Goal: Information Seeking & Learning: Learn about a topic

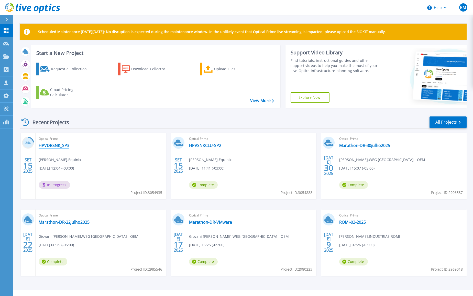
click at [47, 145] on link "HPVDRSNK_SP3" at bounding box center [54, 145] width 31 height 5
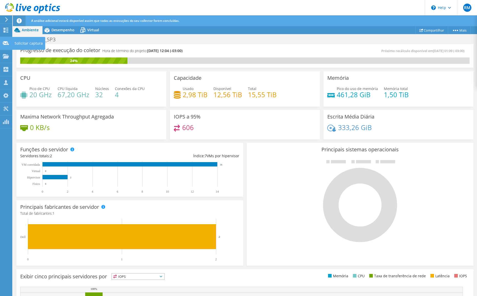
click at [23, 43] on div "Solicitar captura" at bounding box center [28, 43] width 33 height 13
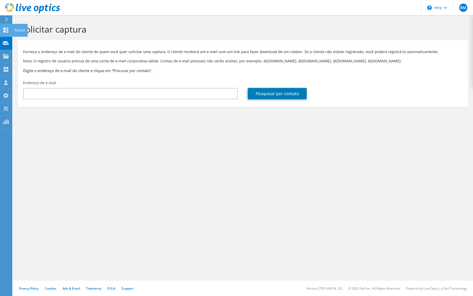
click at [6, 30] on icon at bounding box center [6, 30] width 6 height 5
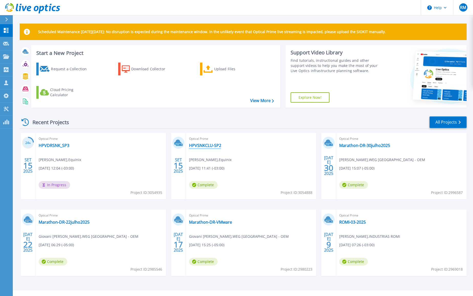
click at [209, 146] on link "HPVSNKCLU-SP2" at bounding box center [205, 145] width 32 height 5
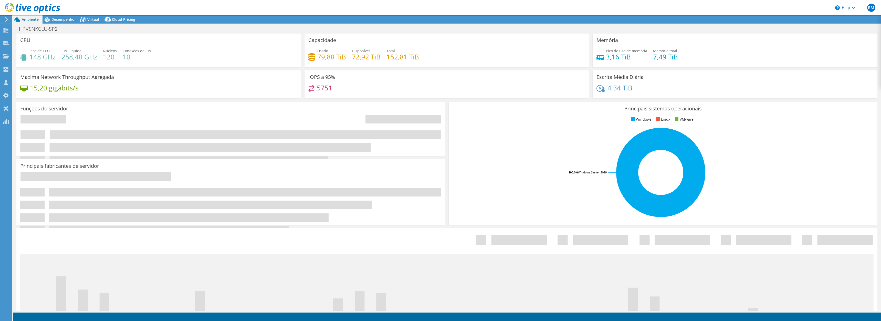
select select "SouthAmerica"
select select "USD"
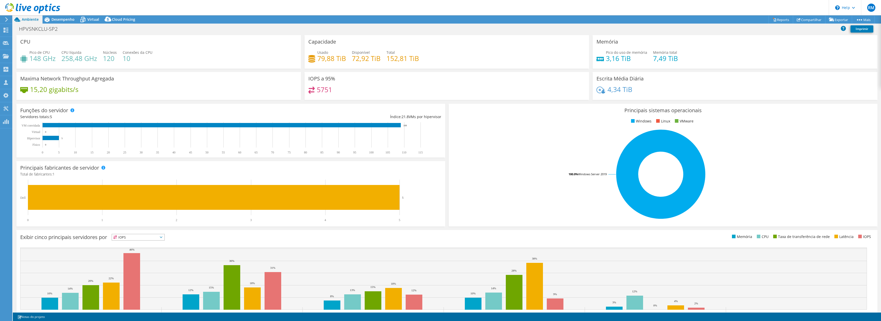
scroll to position [21, 0]
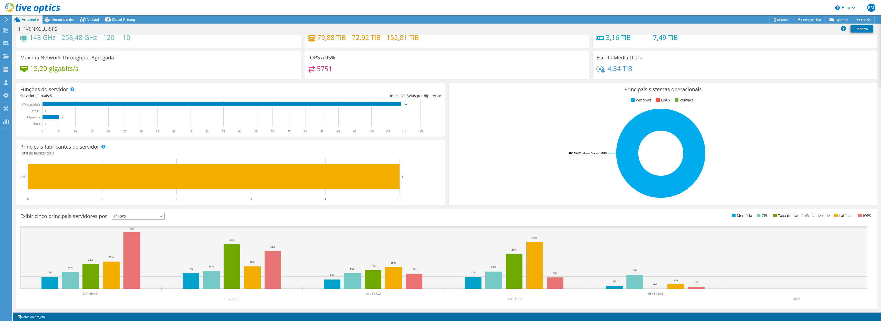
click at [145, 218] on span "IOPS" at bounding box center [138, 216] width 52 height 6
click at [138, 237] on li "CPU" at bounding box center [138, 237] width 52 height 7
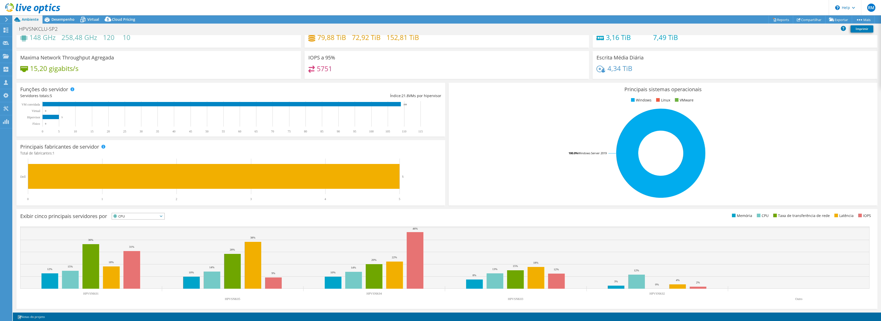
click at [145, 218] on span "CPU" at bounding box center [135, 216] width 46 height 6
click at [145, 229] on li "Memória" at bounding box center [138, 229] width 52 height 7
click at [135, 216] on span "Memória" at bounding box center [135, 216] width 46 height 6
click at [137, 243] on li "Taxa de transferência de rede" at bounding box center [138, 244] width 52 height 7
click at [138, 219] on span "Taxa de transferência de rede" at bounding box center [141, 216] width 58 height 6
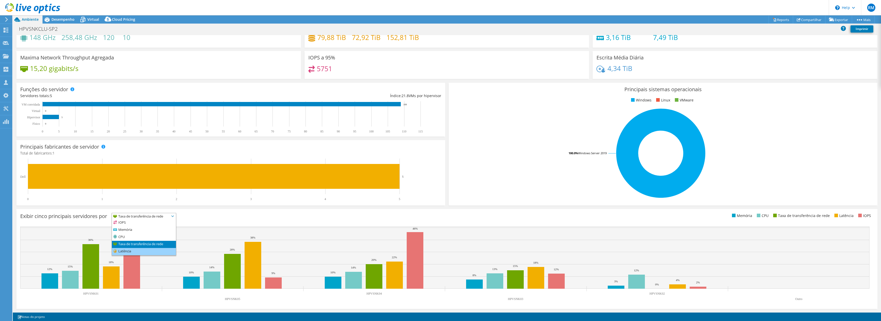
click at [137, 249] on li "Latência" at bounding box center [144, 251] width 64 height 7
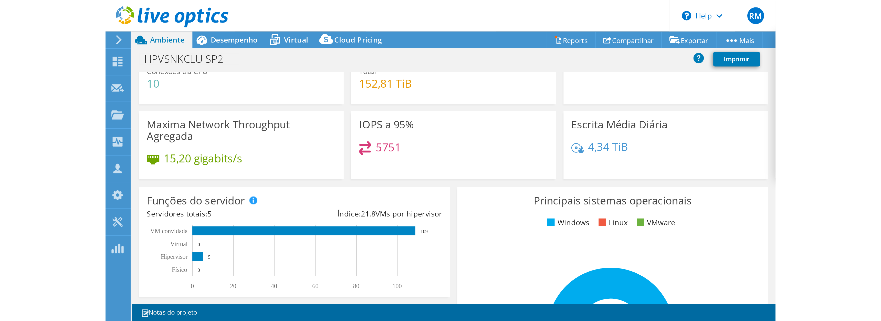
scroll to position [0, 0]
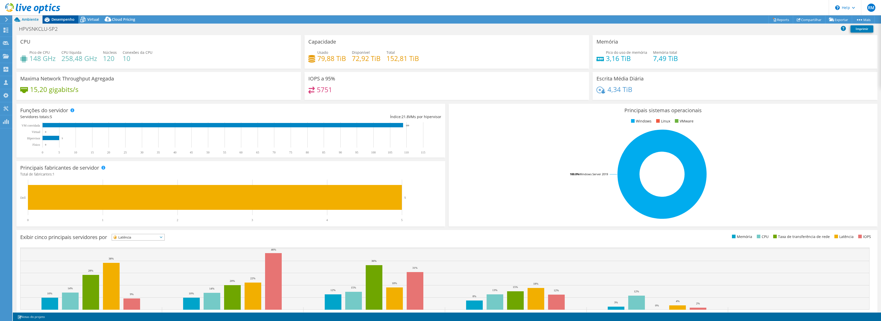
click at [57, 19] on span "Desempenho" at bounding box center [62, 19] width 23 height 5
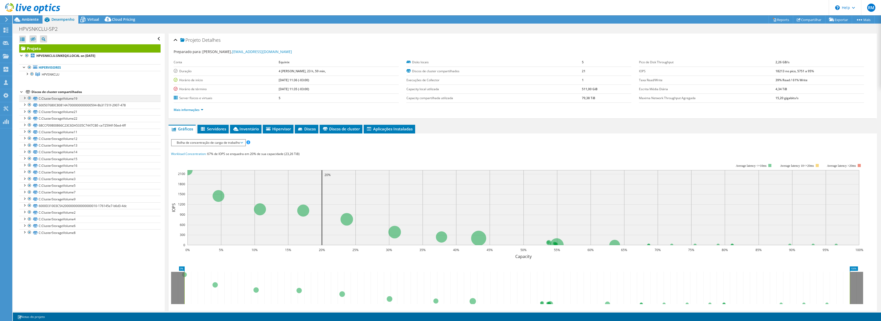
click at [24, 99] on div at bounding box center [24, 97] width 5 height 5
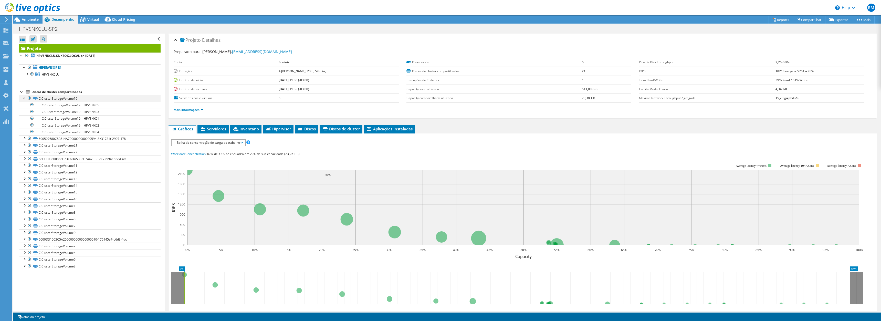
click at [24, 99] on div at bounding box center [24, 97] width 5 height 5
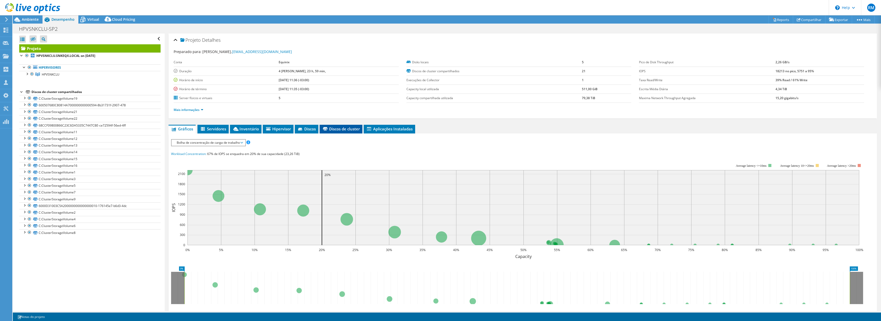
click at [335, 127] on span "Discos de cluster" at bounding box center [341, 128] width 38 height 5
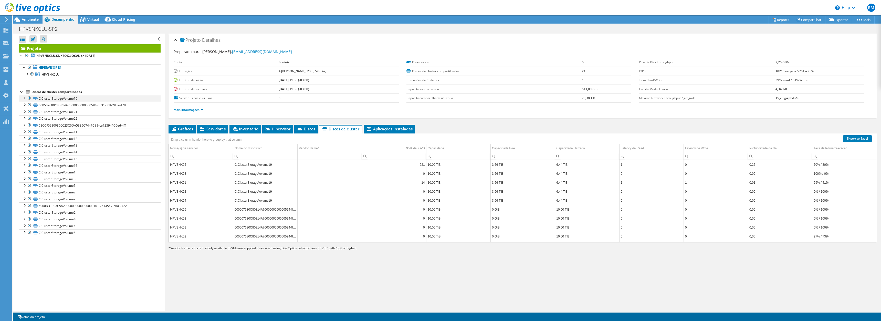
click at [24, 98] on div at bounding box center [24, 97] width 5 height 5
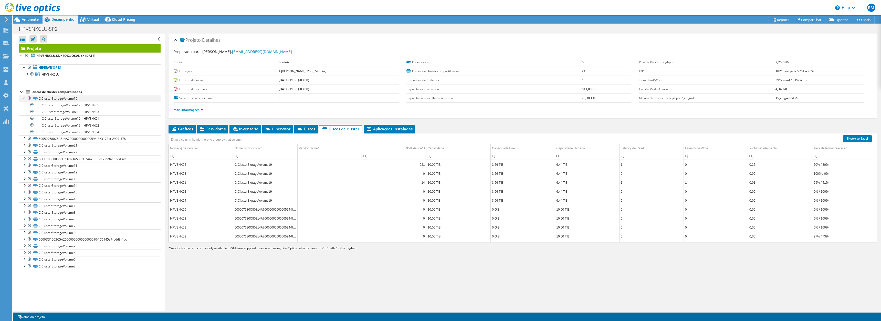
click at [24, 98] on div at bounding box center [24, 97] width 5 height 5
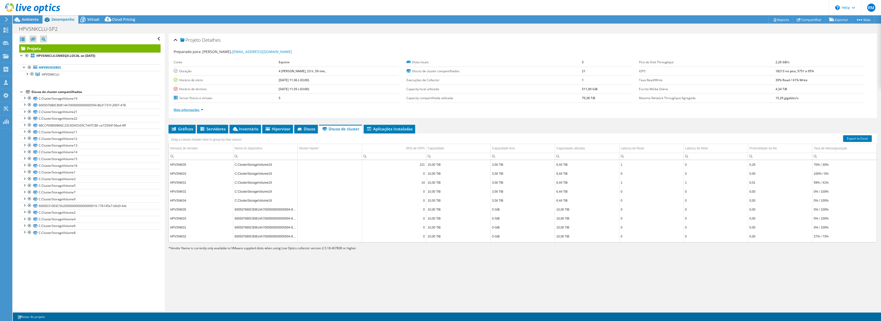
click at [203, 111] on link "Mais informações" at bounding box center [189, 110] width 30 height 4
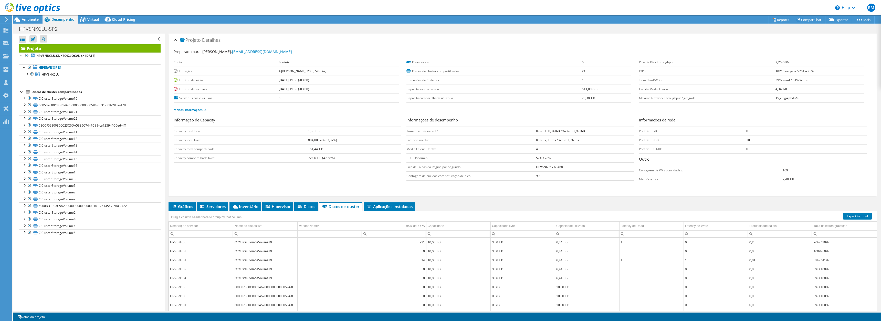
click at [477, 41] on div "Projeto Detalhes" at bounding box center [523, 40] width 698 height 11
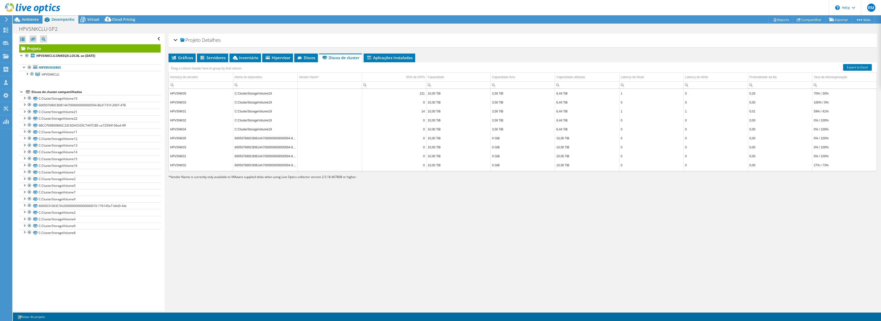
click at [477, 41] on div "Projeto Detalhes" at bounding box center [523, 40] width 698 height 11
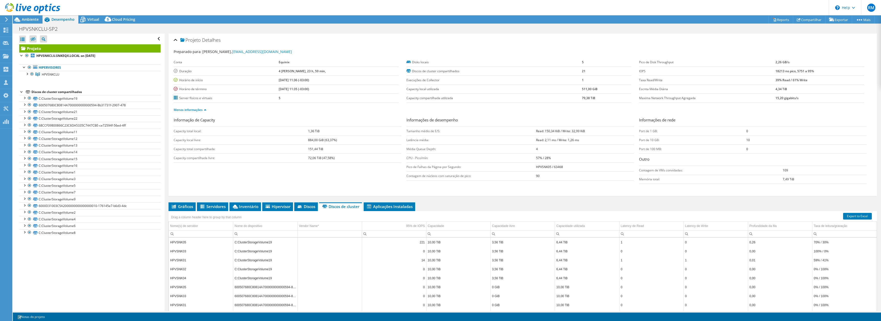
click at [477, 86] on td "Capacity local utilizada" at bounding box center [494, 89] width 176 height 9
click at [189, 235] on input "Column Nome(s) de servidor, Filter cell" at bounding box center [201, 233] width 64 height 7
type input "HPVSNK01"
click at [464, 224] on td "Capacidade" at bounding box center [458, 226] width 64 height 9
click at [477, 226] on td "Profundidade da fila" at bounding box center [780, 226] width 64 height 9
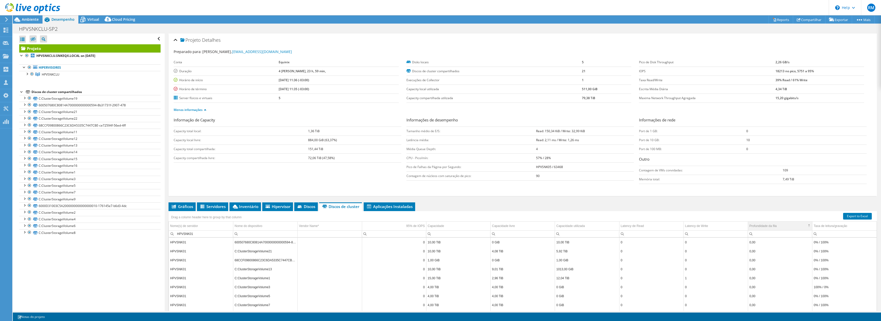
click at [477, 226] on td "Profundidade da fila" at bounding box center [780, 226] width 64 height 9
click at [28, 74] on div at bounding box center [26, 73] width 5 height 5
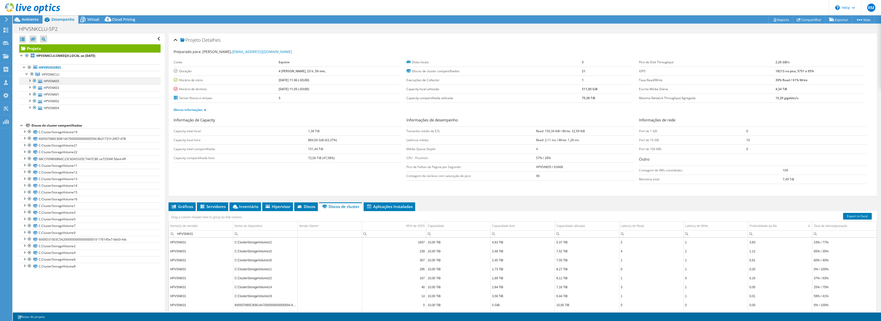
click at [31, 81] on div at bounding box center [29, 80] width 5 height 5
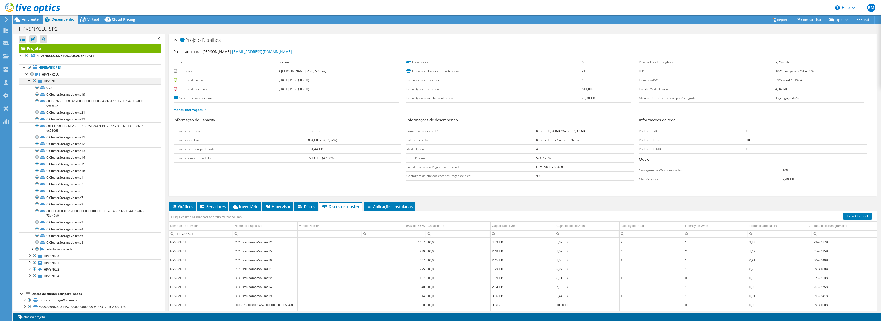
click at [31, 81] on div at bounding box center [29, 80] width 5 height 5
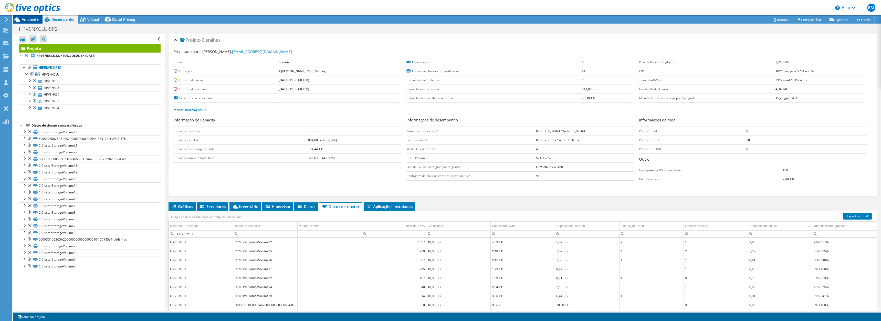
click at [26, 18] on span "Ambiente" at bounding box center [30, 19] width 17 height 5
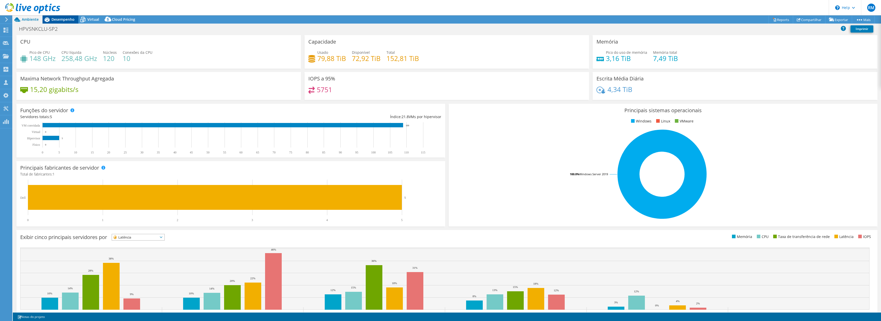
click at [63, 19] on span "Desempenho" at bounding box center [62, 19] width 23 height 5
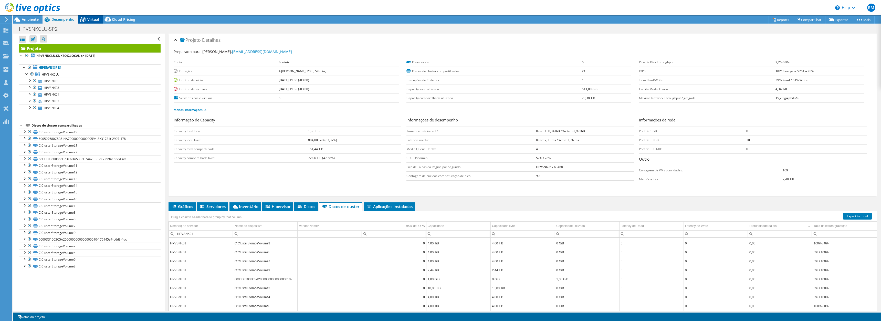
click at [94, 18] on span "Virtual" at bounding box center [93, 19] width 12 height 5
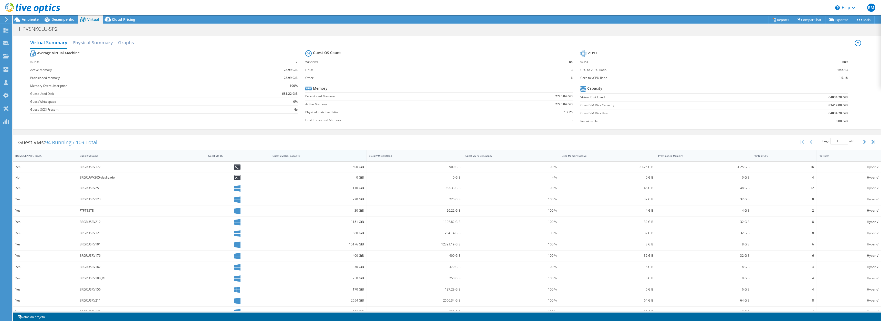
click at [347, 156] on div "Guest VM Disk Capacity" at bounding box center [314, 155] width 85 height 3
click at [126, 17] on span "Cloud Pricing" at bounding box center [123, 19] width 23 height 5
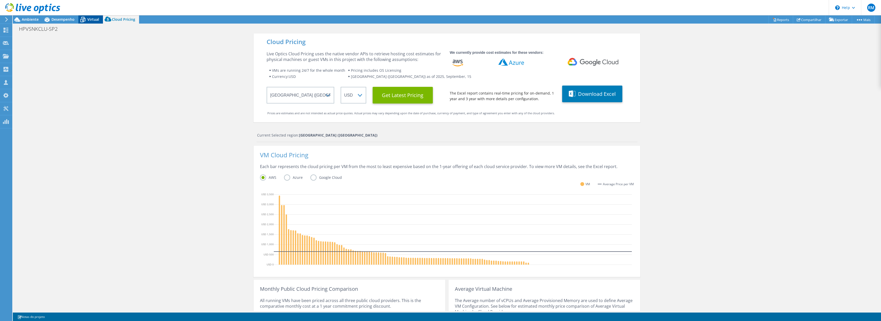
click at [92, 17] on div "Virtual" at bounding box center [90, 19] width 25 height 8
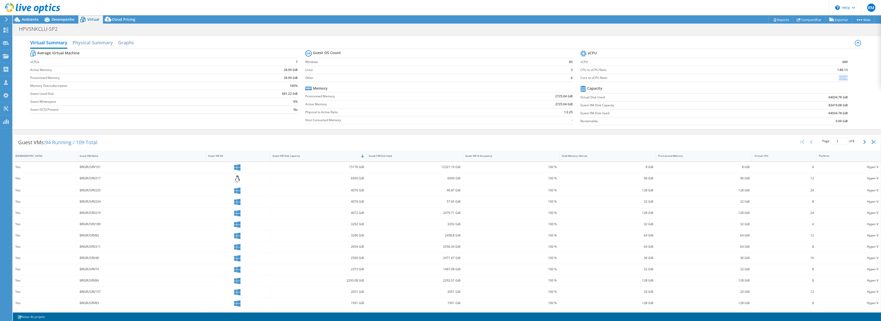
drag, startPoint x: 843, startPoint y: 78, endPoint x: 834, endPoint y: 78, distance: 9.5
click at [477, 78] on td "1:7.18" at bounding box center [812, 78] width 70 height 8
click at [70, 19] on span "Desempenho" at bounding box center [62, 19] width 23 height 5
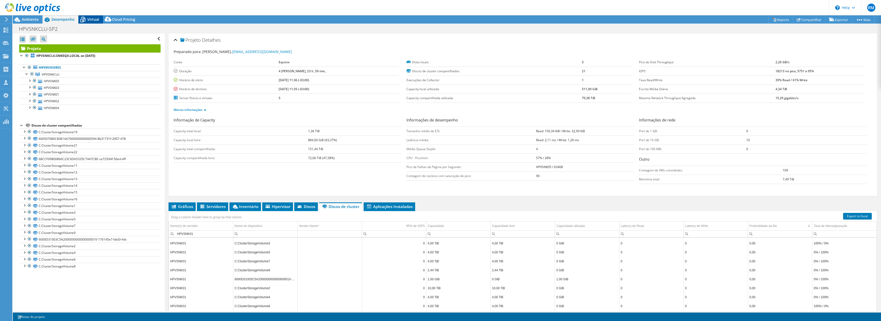
click at [88, 17] on span "Virtual" at bounding box center [93, 19] width 12 height 5
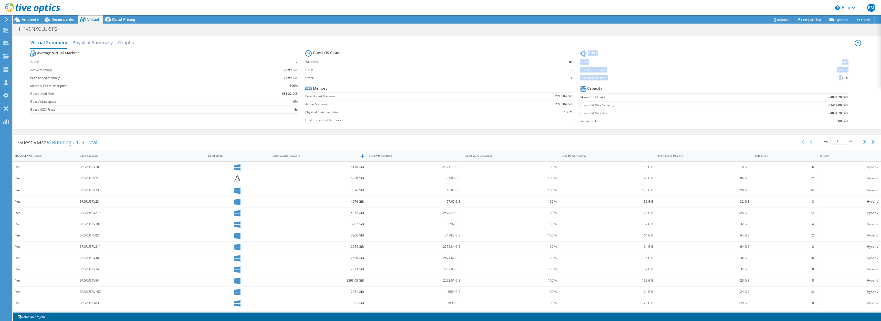
drag, startPoint x: 845, startPoint y: 77, endPoint x: 838, endPoint y: 78, distance: 7.0
click at [477, 78] on section "vCPU vCPU 689 CPU to vCPU Ratio 1:86.13 Core to vCPU Ratio 1:7.18 Capacity Virt…" at bounding box center [717, 88] width 275 height 79
